Goal: Book appointment/travel/reservation

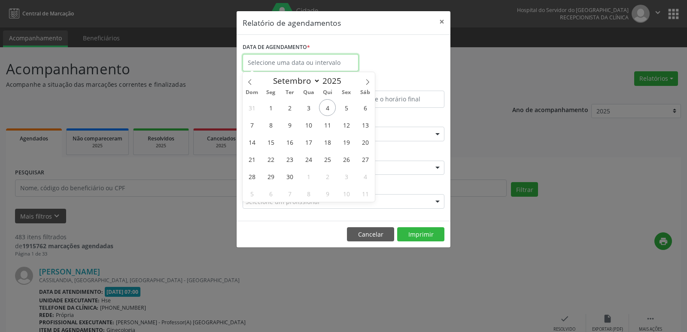
click at [307, 67] on input "text" at bounding box center [301, 62] width 116 height 17
click at [325, 102] on span "4" at bounding box center [327, 107] width 17 height 17
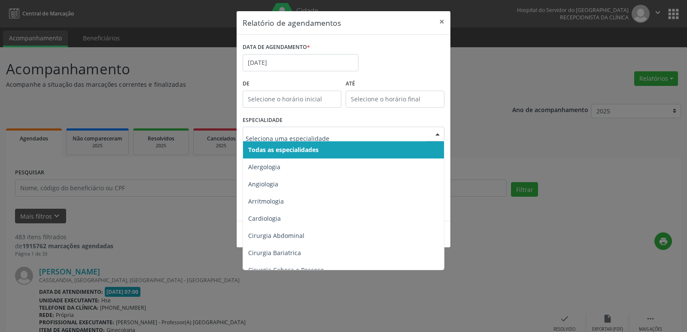
click at [293, 146] on span "Todas as especialidades" at bounding box center [283, 150] width 70 height 8
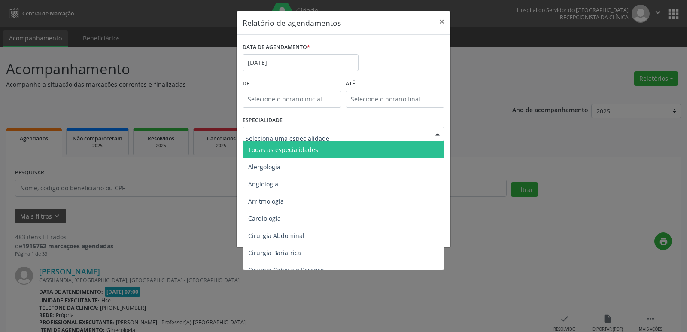
click at [306, 148] on span "Todas as especialidades" at bounding box center [283, 150] width 70 height 8
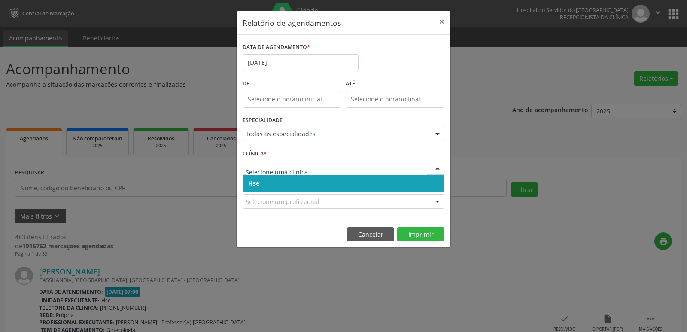
click at [275, 181] on span "Hse" at bounding box center [343, 183] width 201 height 17
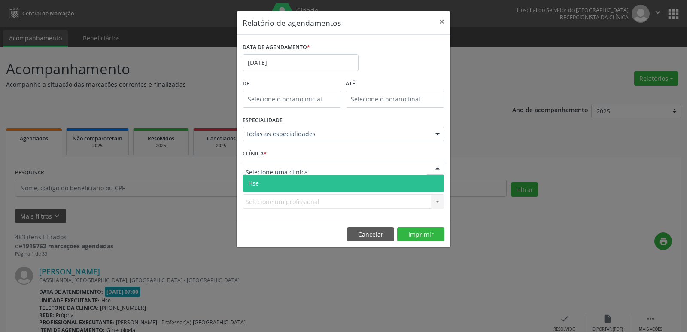
click at [278, 183] on span "Hse" at bounding box center [343, 183] width 201 height 17
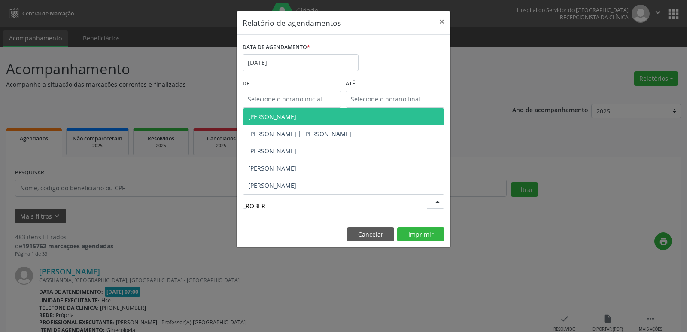
type input "[PERSON_NAME]"
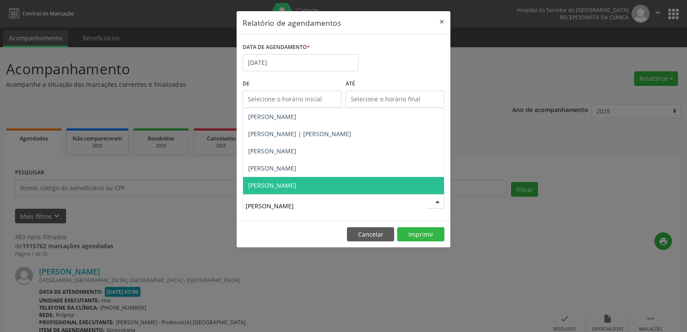
click at [292, 184] on span "[PERSON_NAME]" at bounding box center [343, 185] width 201 height 17
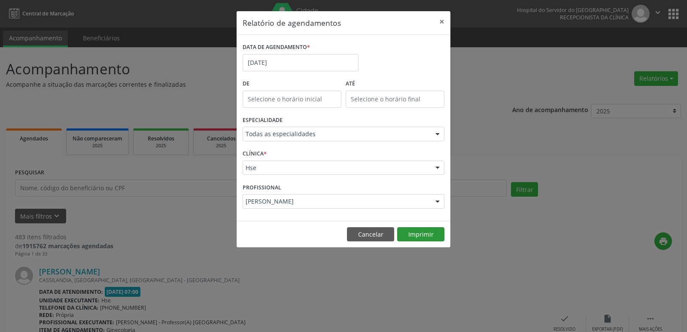
drag, startPoint x: 426, startPoint y: 225, endPoint x: 428, endPoint y: 232, distance: 6.7
click at [427, 227] on footer "Cancelar Imprimir" at bounding box center [344, 234] width 214 height 27
click at [420, 238] on button "Imprimir" at bounding box center [420, 234] width 47 height 15
